Goal: Navigation & Orientation: Find specific page/section

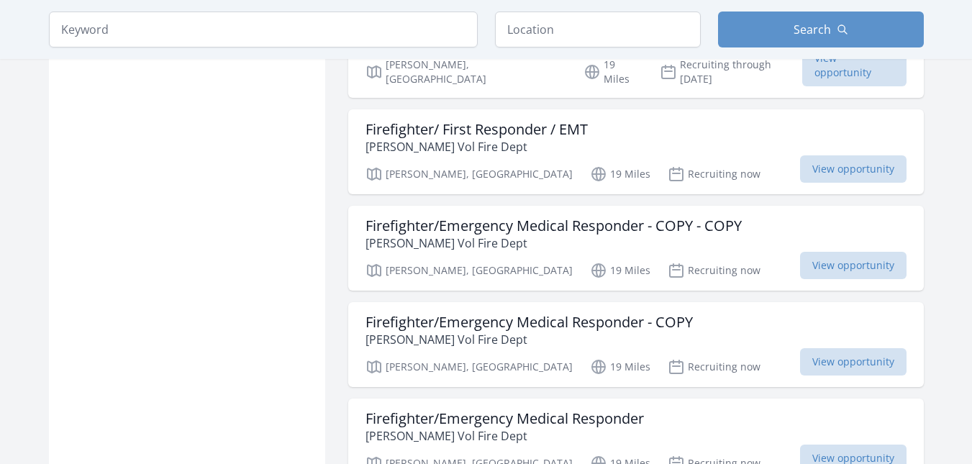
scroll to position [1706, 0]
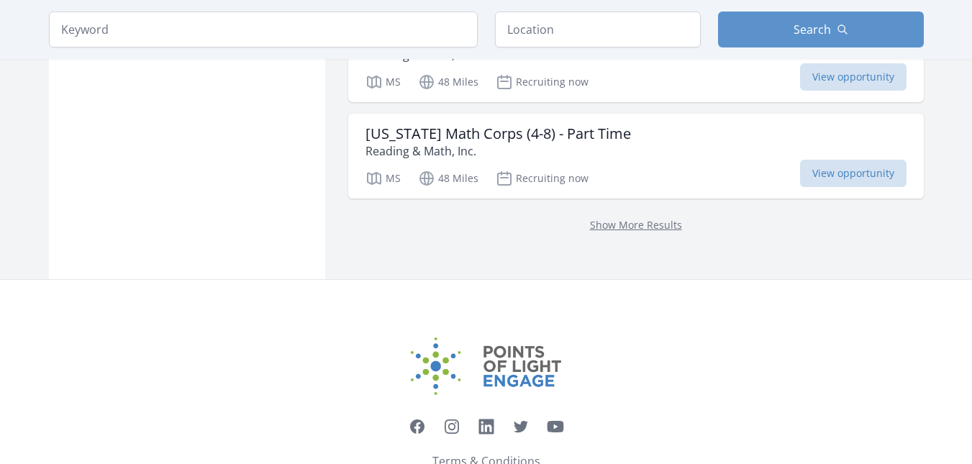
scroll to position [2035, 0]
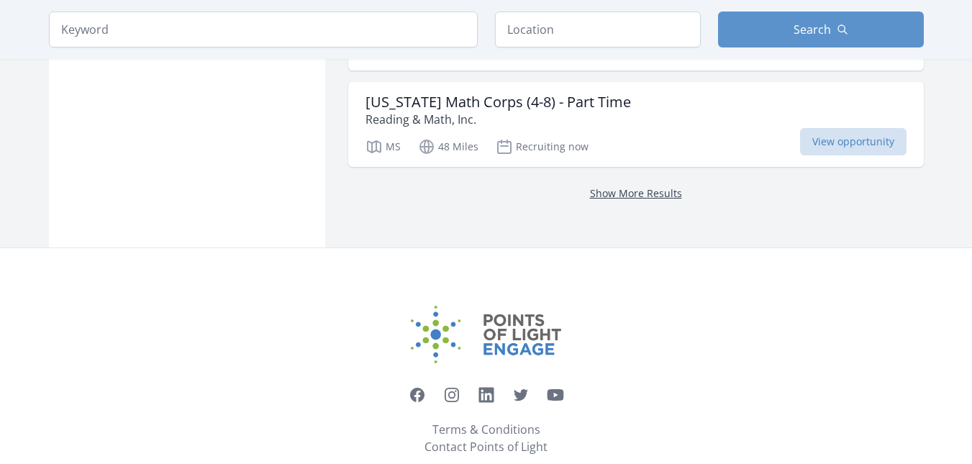
click at [613, 186] on link "Show More Results" at bounding box center [636, 193] width 92 height 14
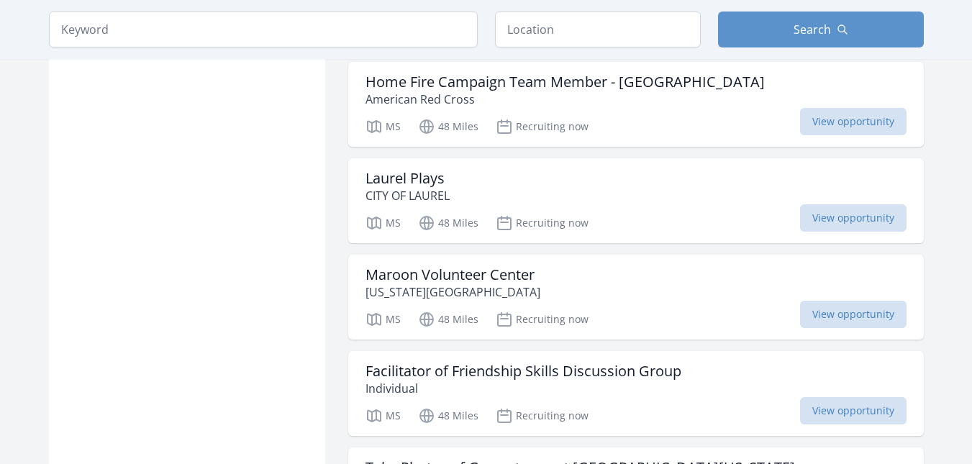
scroll to position [3530, 0]
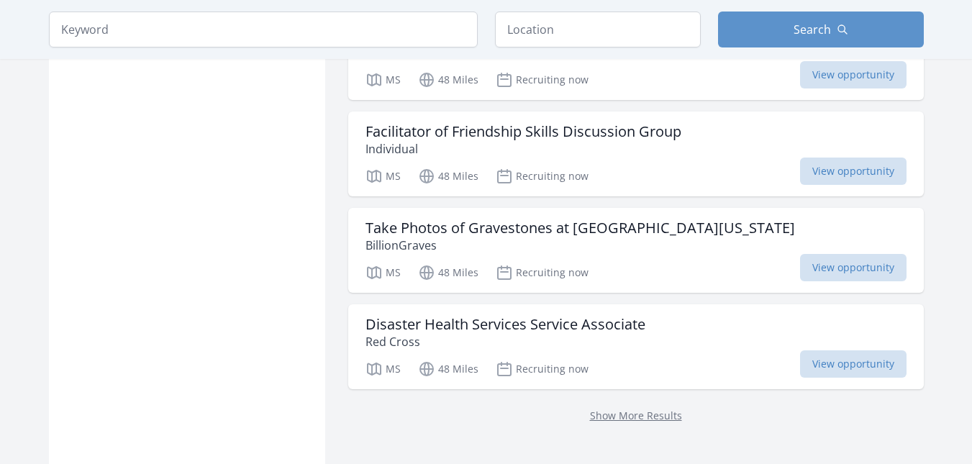
scroll to position [3808, 0]
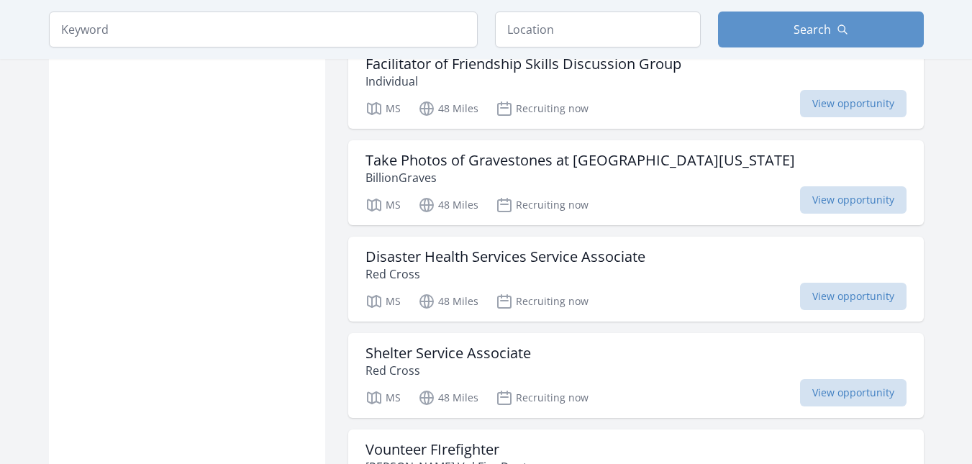
scroll to position [2035, 0]
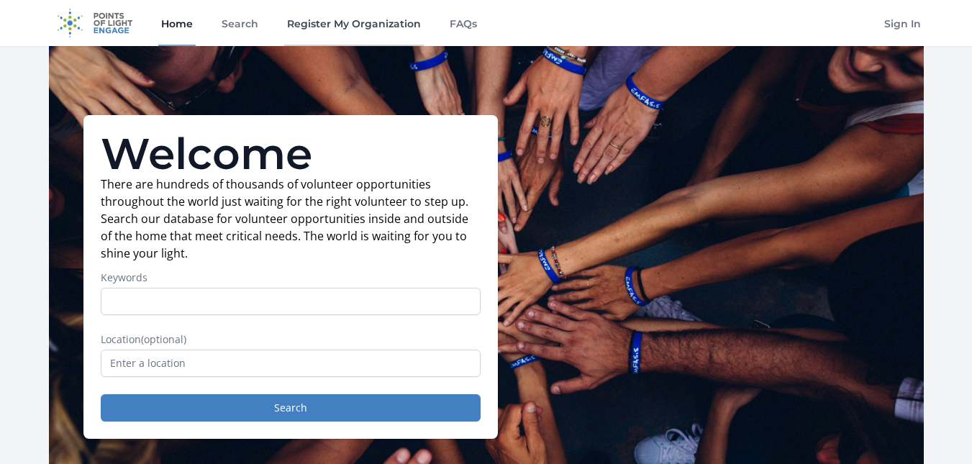
click at [325, 31] on link "Register My Organization" at bounding box center [354, 23] width 140 height 46
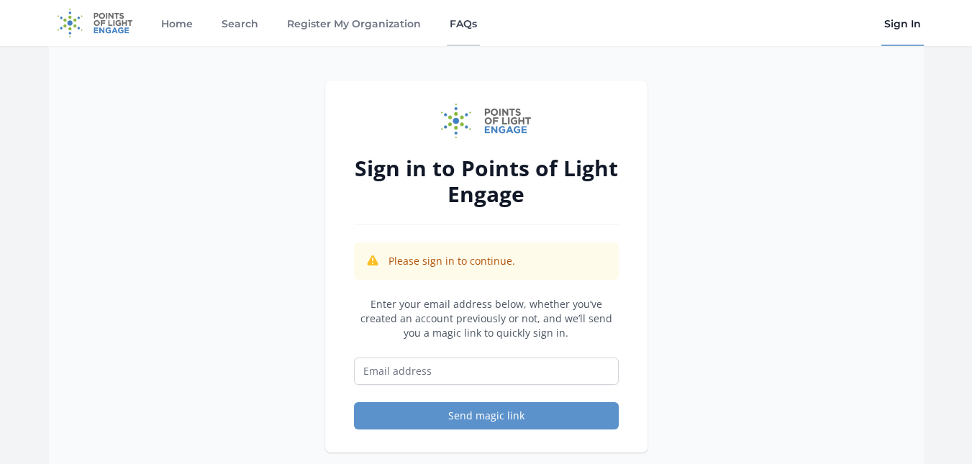
click at [458, 20] on link "FAQs" at bounding box center [463, 23] width 33 height 46
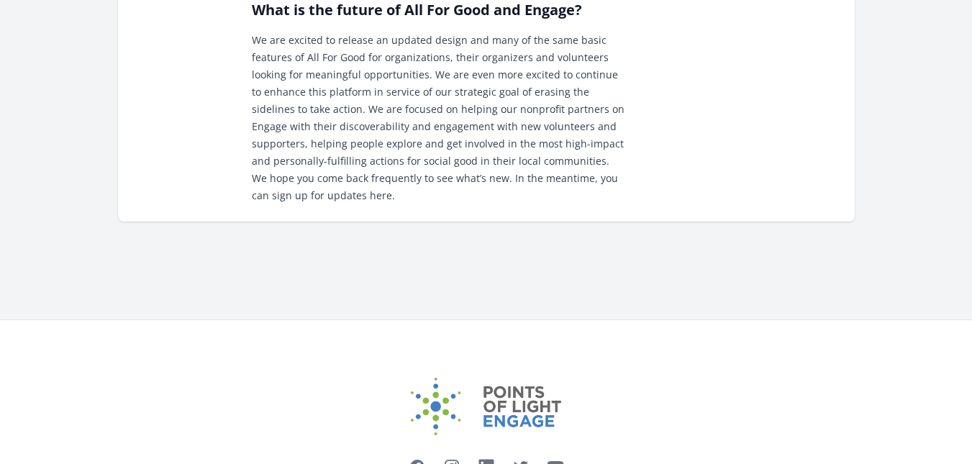
scroll to position [2009, 0]
